Goal: Task Accomplishment & Management: Manage account settings

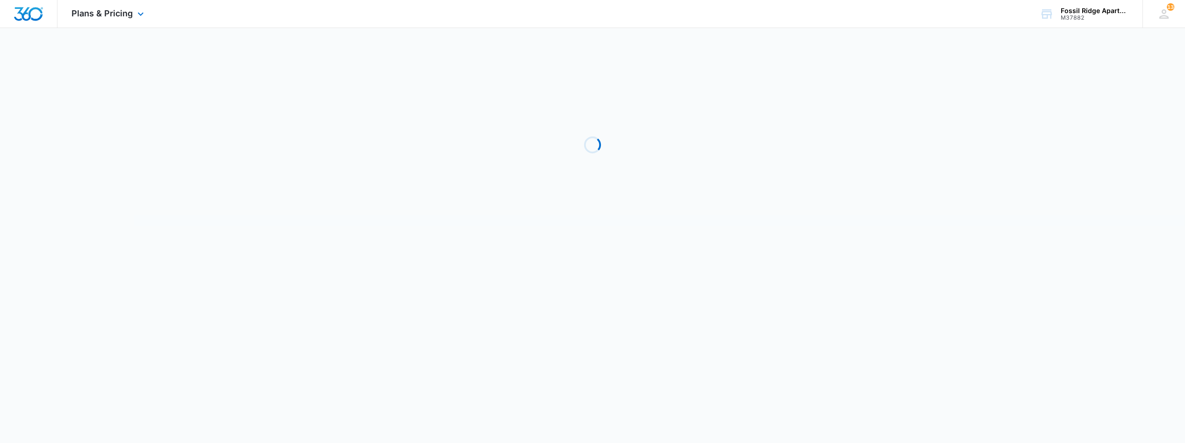
click at [35, 21] on div at bounding box center [28, 14] width 57 height 28
click at [43, 15] on img "Dashboard" at bounding box center [29, 14] width 30 height 14
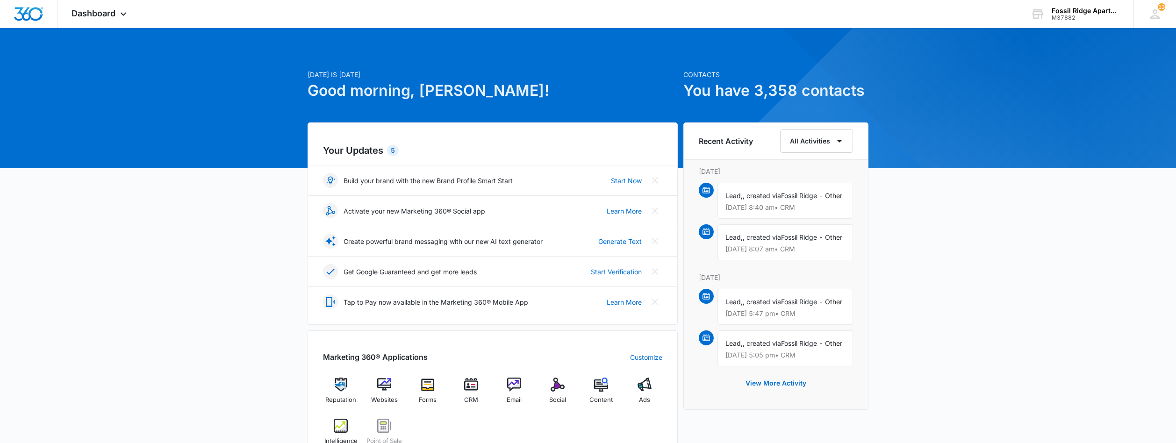
click at [470, 378] on div "Marketing 360® Applications Customize Reputation Websites Forms CRM Email Socia…" at bounding box center [493, 398] width 370 height 137
drag, startPoint x: 466, startPoint y: 388, endPoint x: 466, endPoint y: 397, distance: 9.4
click at [466, 388] on img at bounding box center [471, 385] width 14 height 14
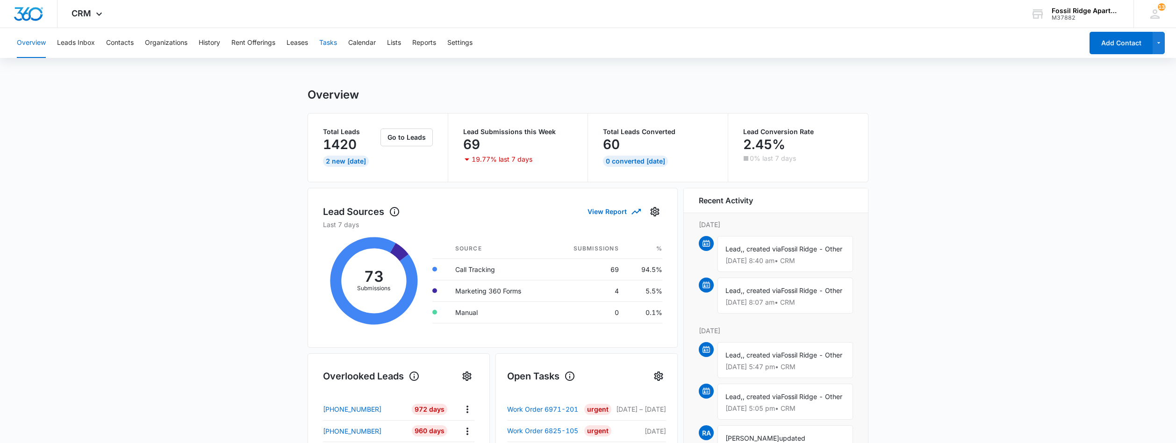
click at [329, 48] on button "Tasks" at bounding box center [328, 43] width 18 height 30
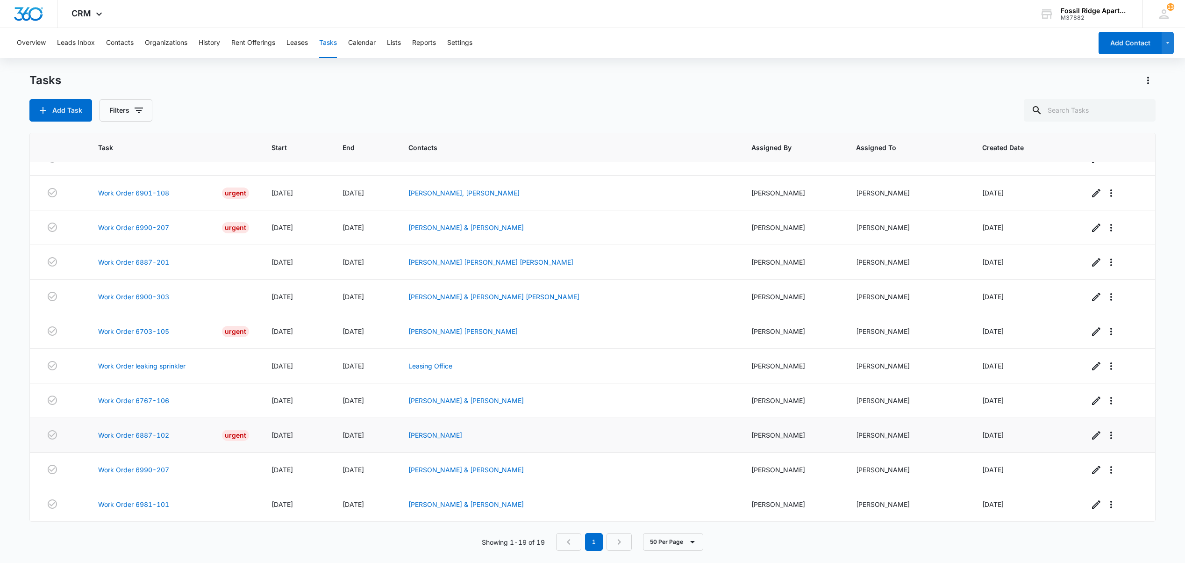
scroll to position [316, 0]
drag, startPoint x: 139, startPoint y: 362, endPoint x: 133, endPoint y: 354, distance: 9.9
click at [139, 361] on link "Work Order leaking sprinkler" at bounding box center [141, 366] width 87 height 10
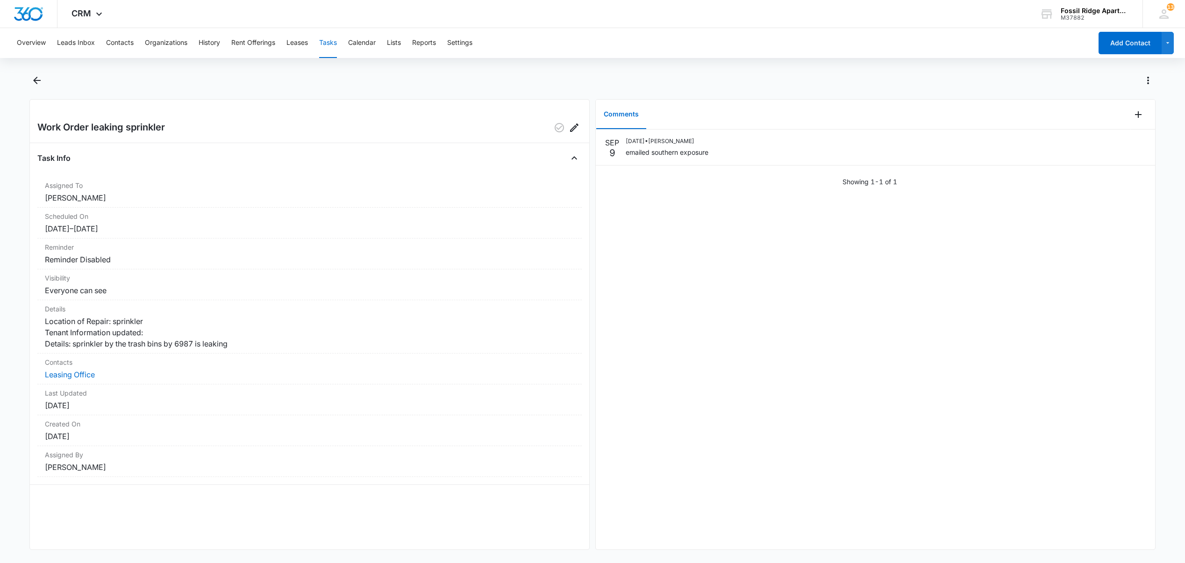
drag, startPoint x: 334, startPoint y: 43, endPoint x: 348, endPoint y: 70, distance: 30.1
click at [334, 44] on button "Tasks" at bounding box center [328, 43] width 18 height 30
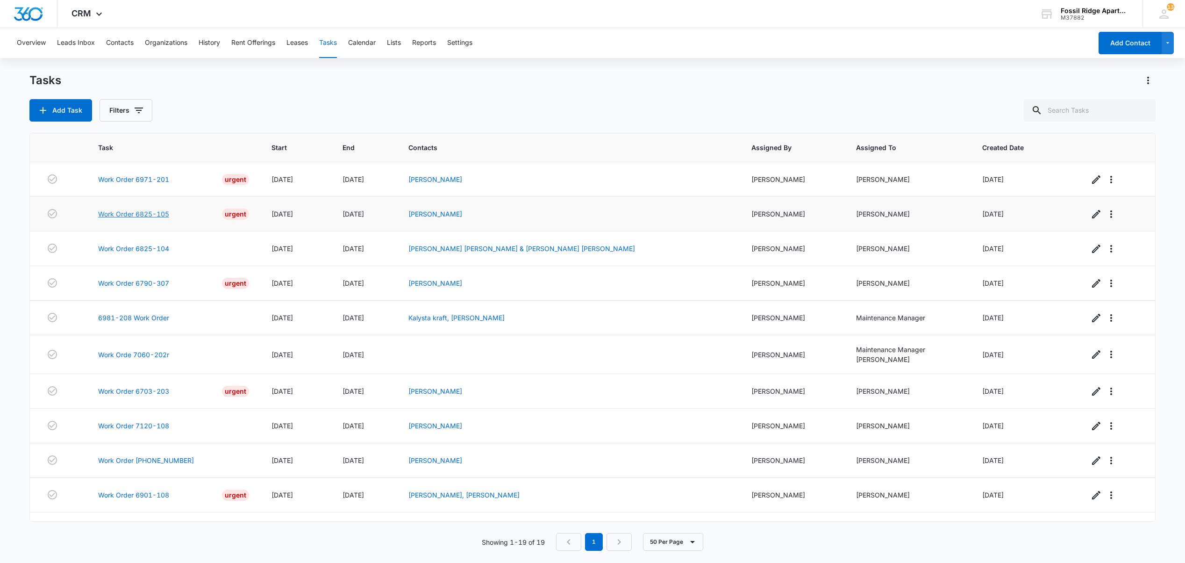
click at [133, 219] on link "Work Order 6825-105" at bounding box center [133, 214] width 71 height 10
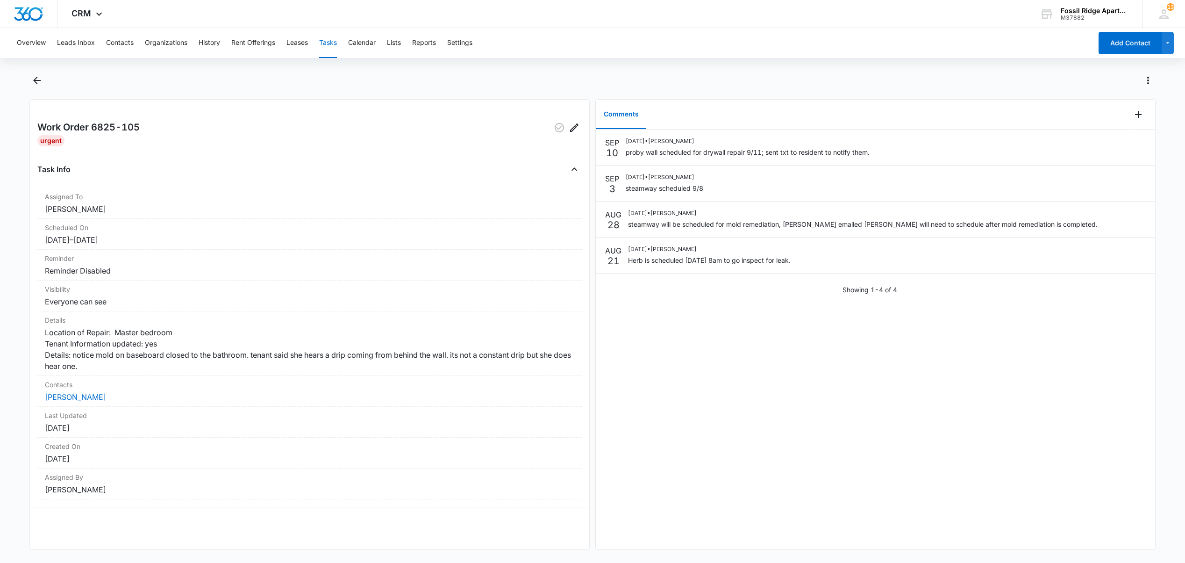
click at [327, 42] on button "Tasks" at bounding box center [328, 43] width 18 height 30
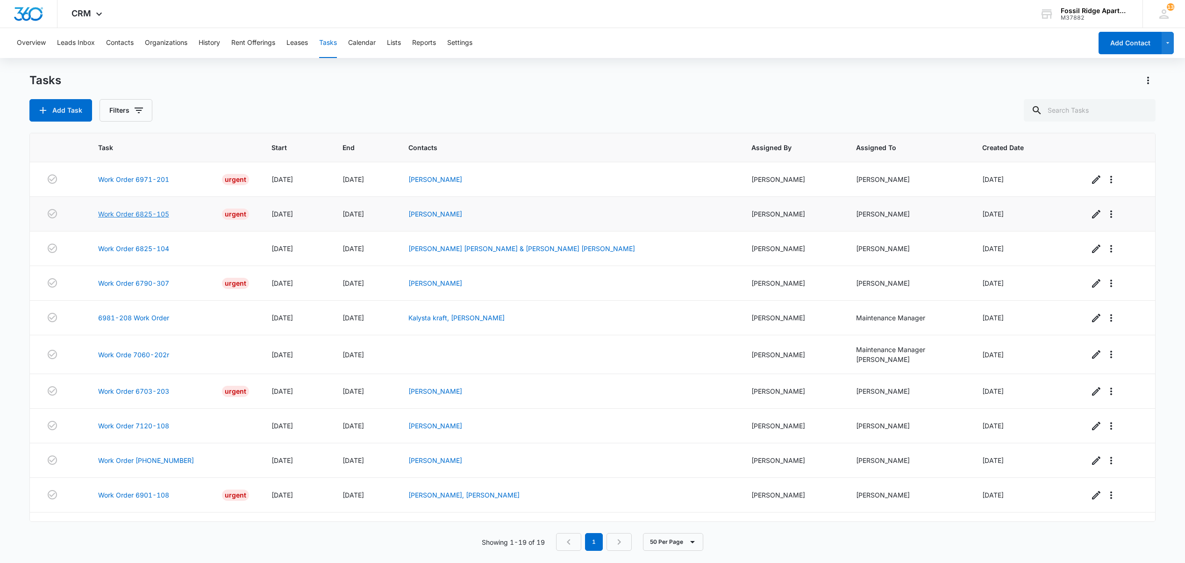
click at [126, 212] on link "Work Order 6825-105" at bounding box center [133, 214] width 71 height 10
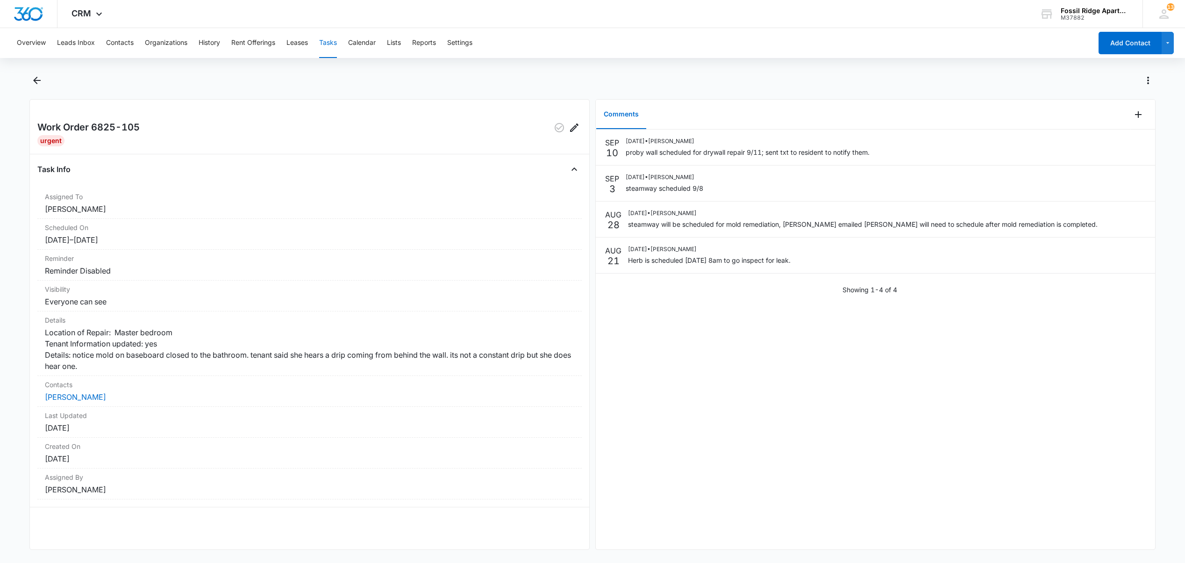
click at [23, 75] on main "Work Order 6825-105 Urgent Task Info Assigned To [PERSON_NAME] Scheduled On [DA…" at bounding box center [592, 317] width 1185 height 488
click at [37, 85] on icon "Back" at bounding box center [36, 80] width 11 height 11
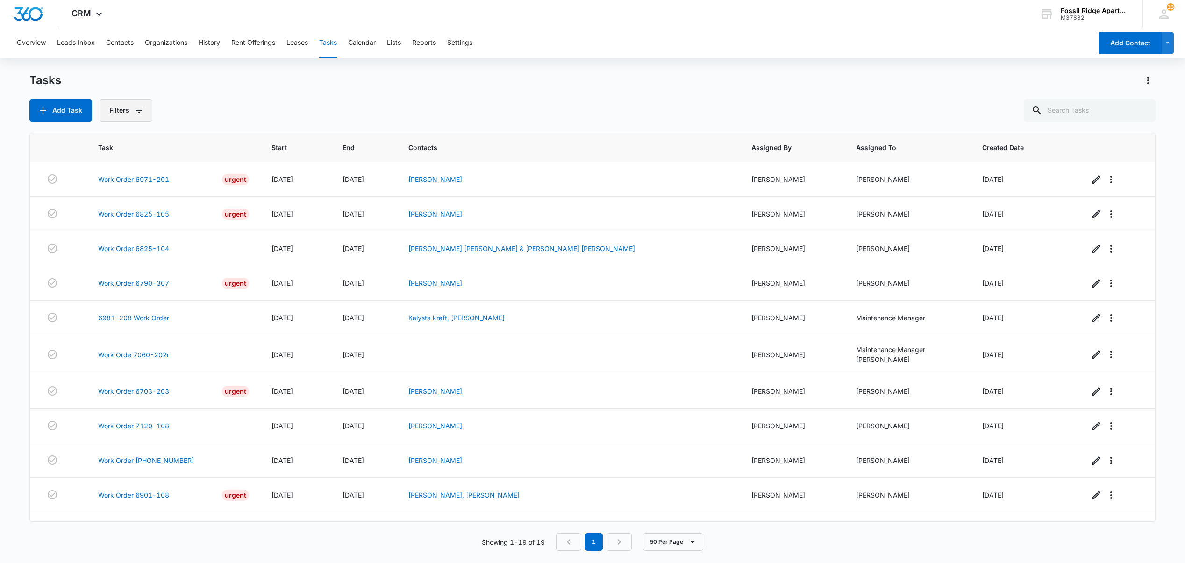
click at [136, 116] on span "button" at bounding box center [138, 110] width 11 height 11
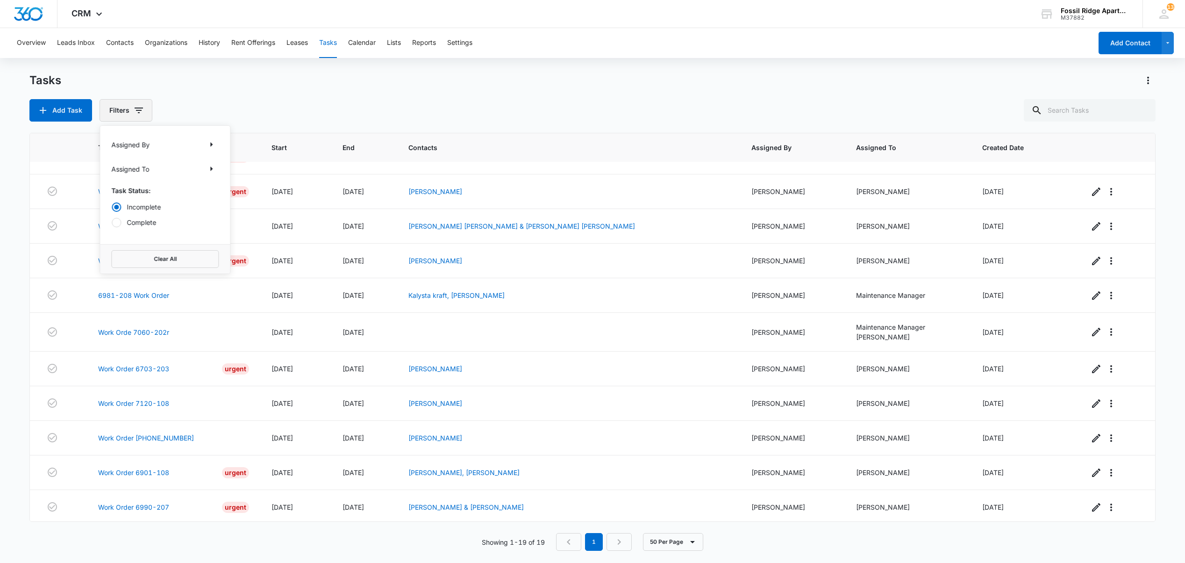
scroll to position [62, 0]
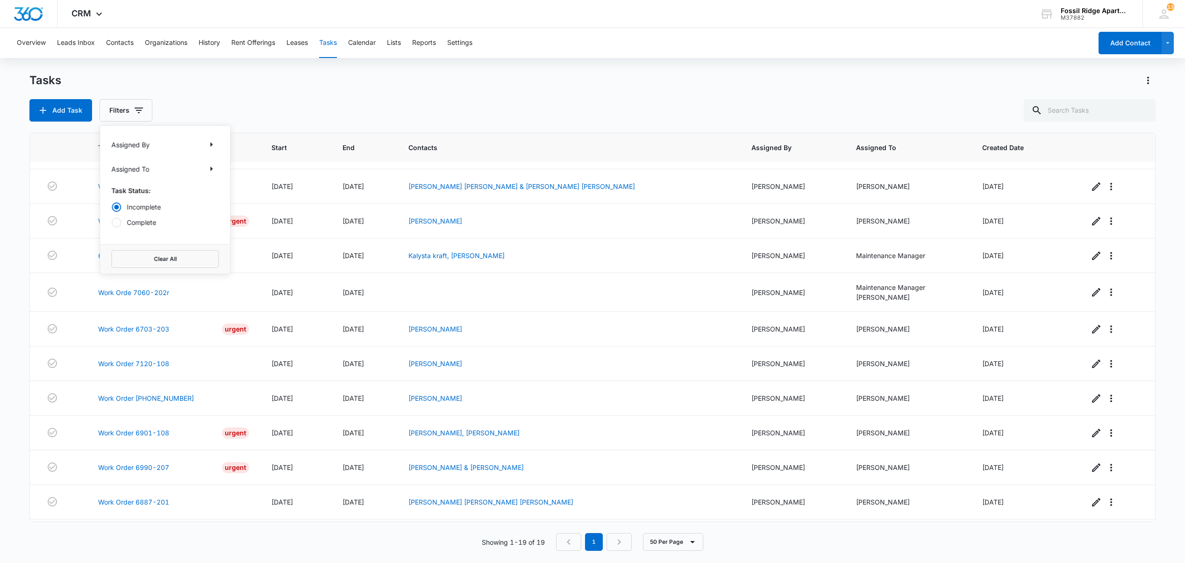
click at [118, 223] on div at bounding box center [116, 222] width 9 height 9
click at [112, 222] on input "Complete" at bounding box center [111, 222] width 0 height 0
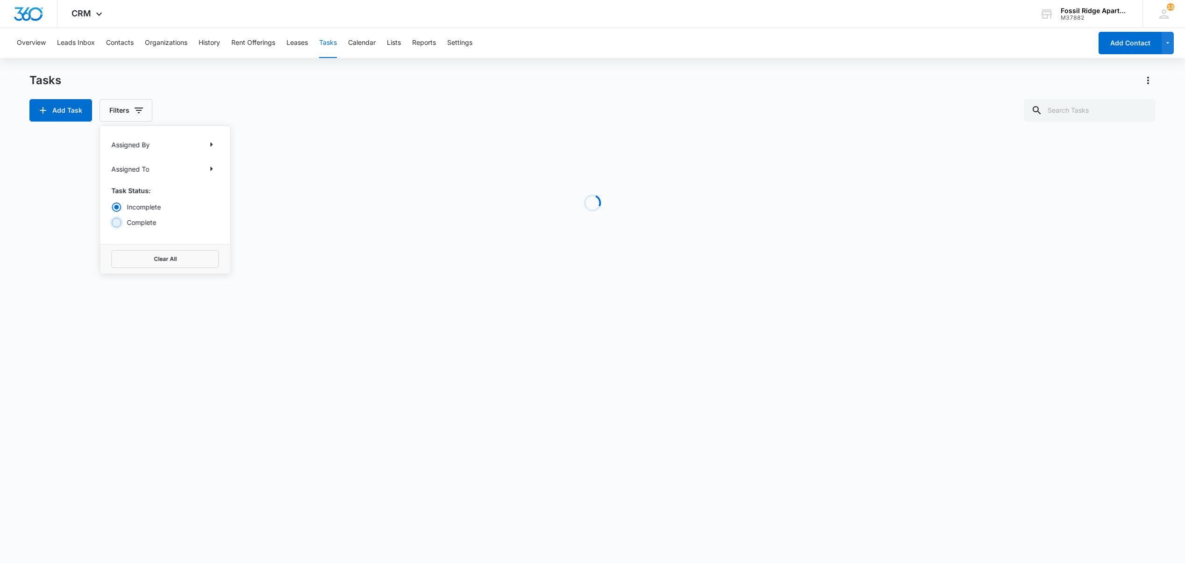
radio input "false"
radio input "true"
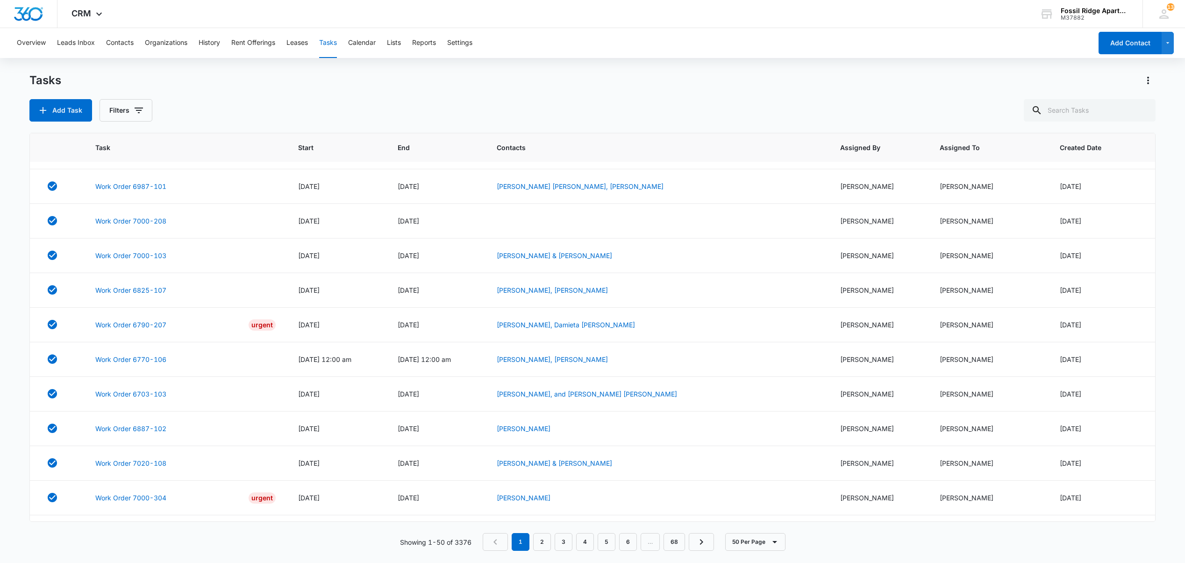
click at [522, 124] on div "Tasks Add Task Filters Task Start End Contacts Assigned By Assigned To Created …" at bounding box center [592, 317] width 1126 height 489
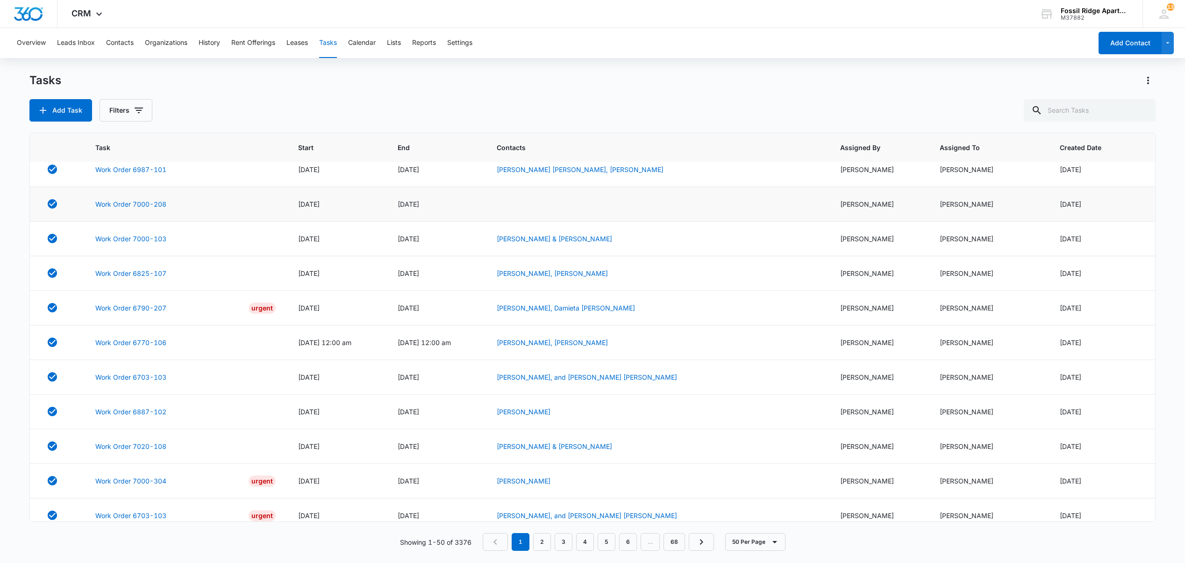
scroll to position [0, 0]
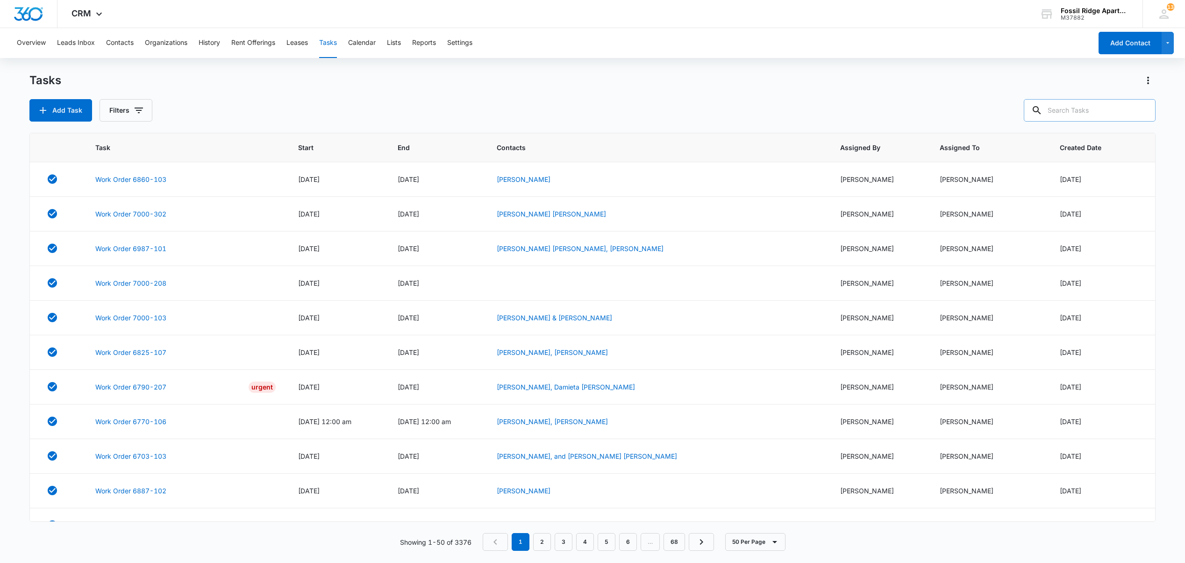
click at [1068, 107] on input "text" at bounding box center [1090, 110] width 132 height 22
click at [132, 107] on button "Filters" at bounding box center [126, 110] width 53 height 22
click at [115, 211] on div at bounding box center [116, 206] width 9 height 9
click at [112, 207] on input "Incomplete" at bounding box center [111, 207] width 0 height 0
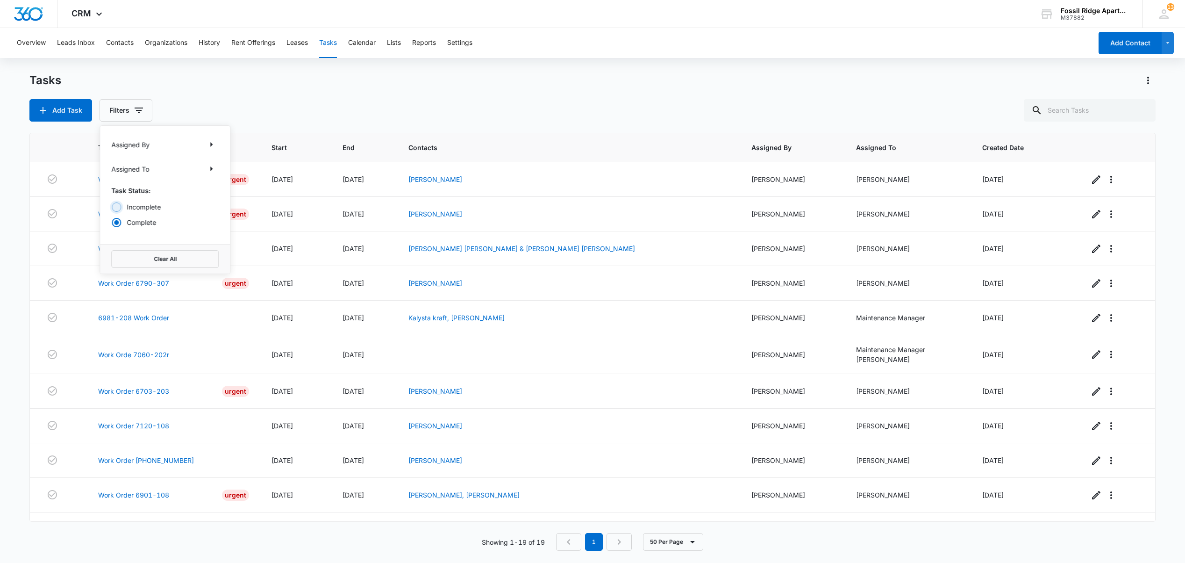
radio input "true"
drag, startPoint x: 500, startPoint y: 100, endPoint x: 522, endPoint y: 109, distance: 23.9
click at [500, 100] on div "Add Task Filters" at bounding box center [592, 110] width 1126 height 22
click at [131, 178] on link "Work Order 6971-201" at bounding box center [133, 179] width 71 height 10
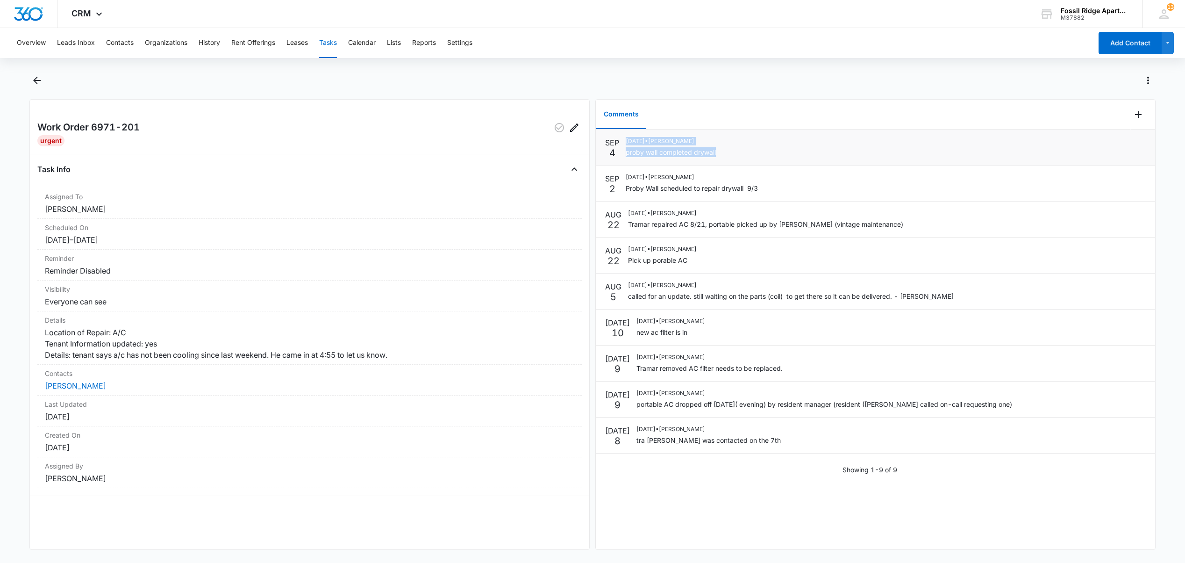
drag, startPoint x: 731, startPoint y: 158, endPoint x: 627, endPoint y: 136, distance: 105.9
click at [627, 136] on li "SEP 4 09/04/2025 • Rosa Aleman proby wall completed drywall" at bounding box center [875, 147] width 559 height 36
click at [794, 146] on div "09/04/2025 • Rosa Aleman proby wall completed drywall" at bounding box center [886, 147] width 520 height 21
click at [74, 395] on div "Contacts Kelby Waters" at bounding box center [309, 380] width 544 height 31
click at [75, 391] on dd "[PERSON_NAME]" at bounding box center [310, 385] width 530 height 11
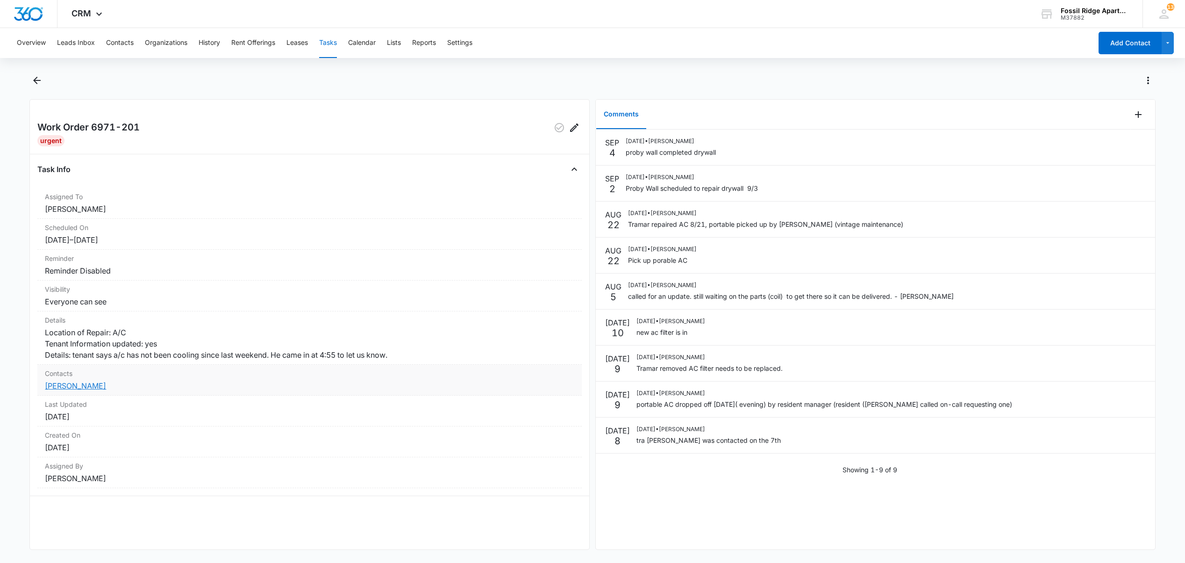
click at [75, 390] on link "[PERSON_NAME]" at bounding box center [75, 385] width 61 height 9
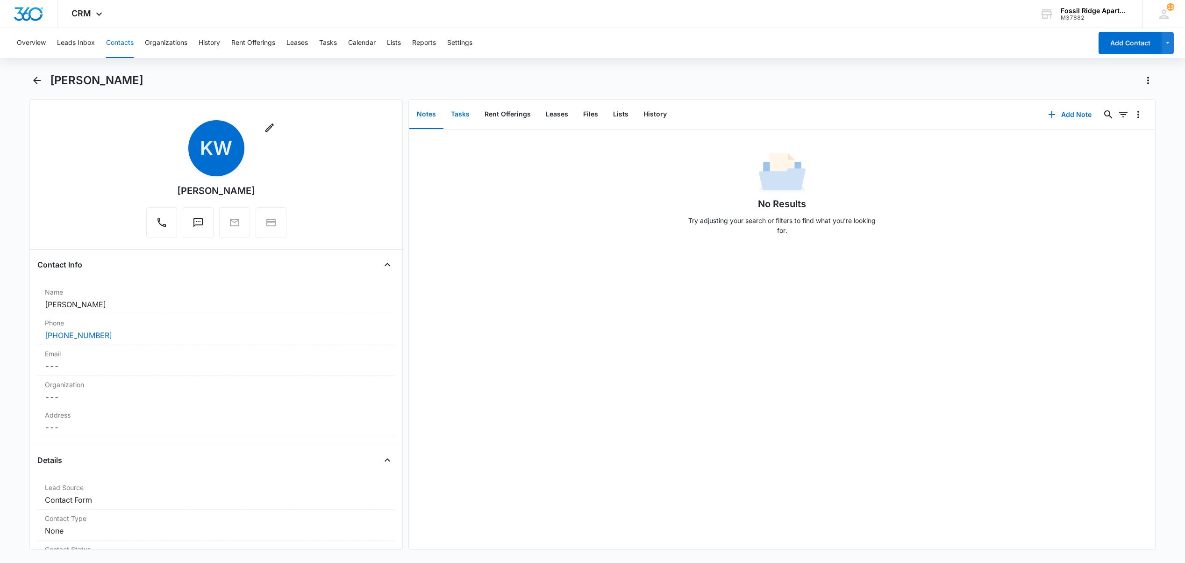
click at [470, 115] on button "Tasks" at bounding box center [461, 114] width 34 height 29
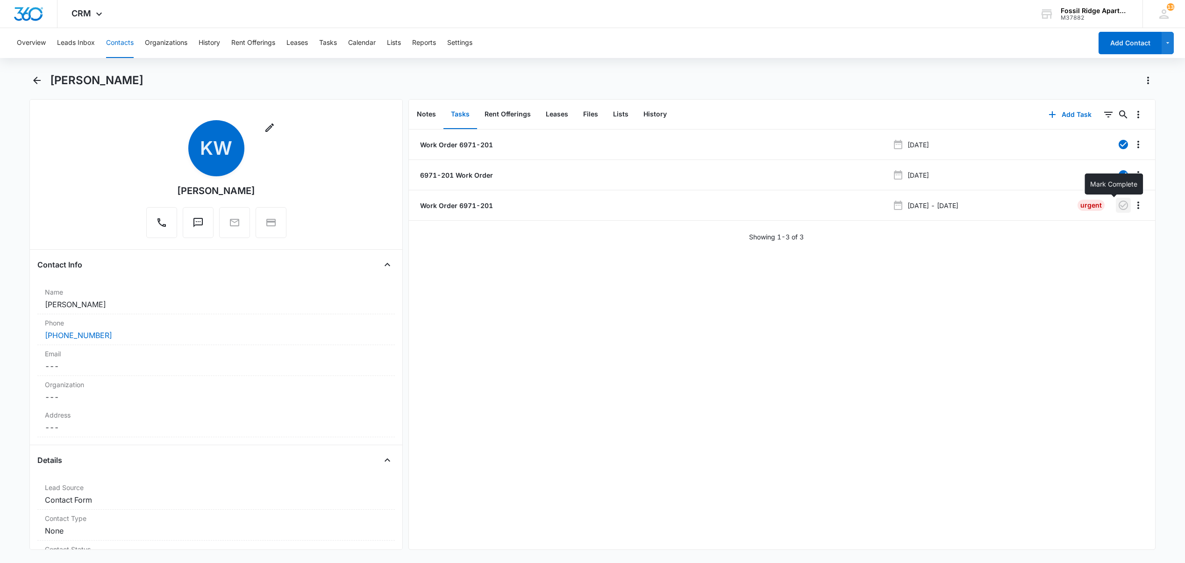
drag, startPoint x: 1110, startPoint y: 207, endPoint x: 1089, endPoint y: 268, distance: 64.9
click at [1118, 207] on icon "button" at bounding box center [1123, 205] width 11 height 11
click at [326, 42] on button "Tasks" at bounding box center [328, 43] width 18 height 30
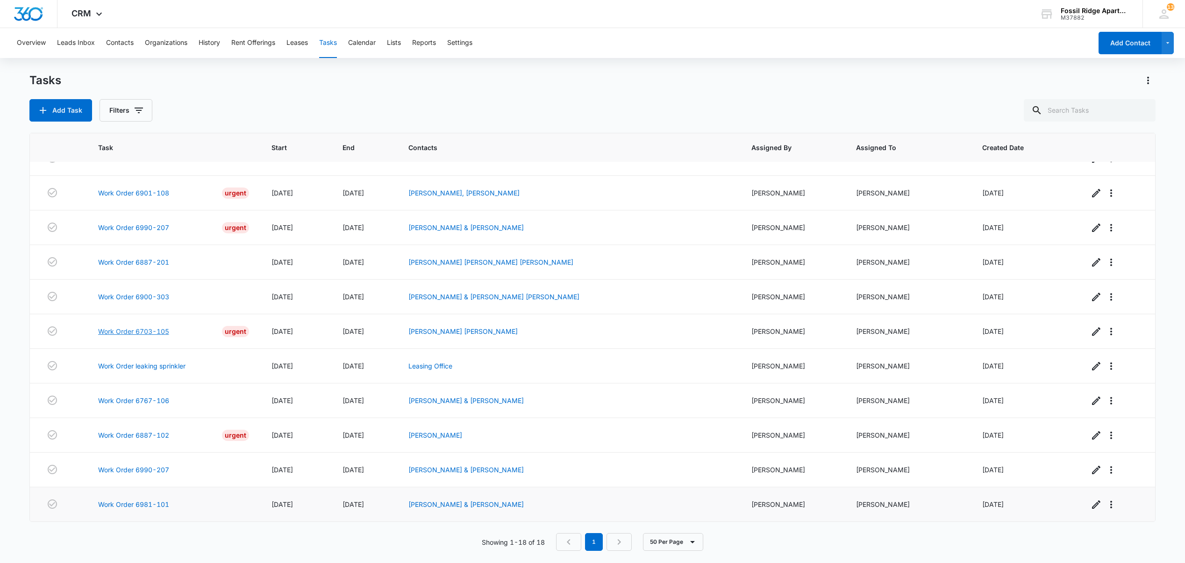
scroll to position [281, 0]
